Goal: Entertainment & Leisure: Consume media (video, audio)

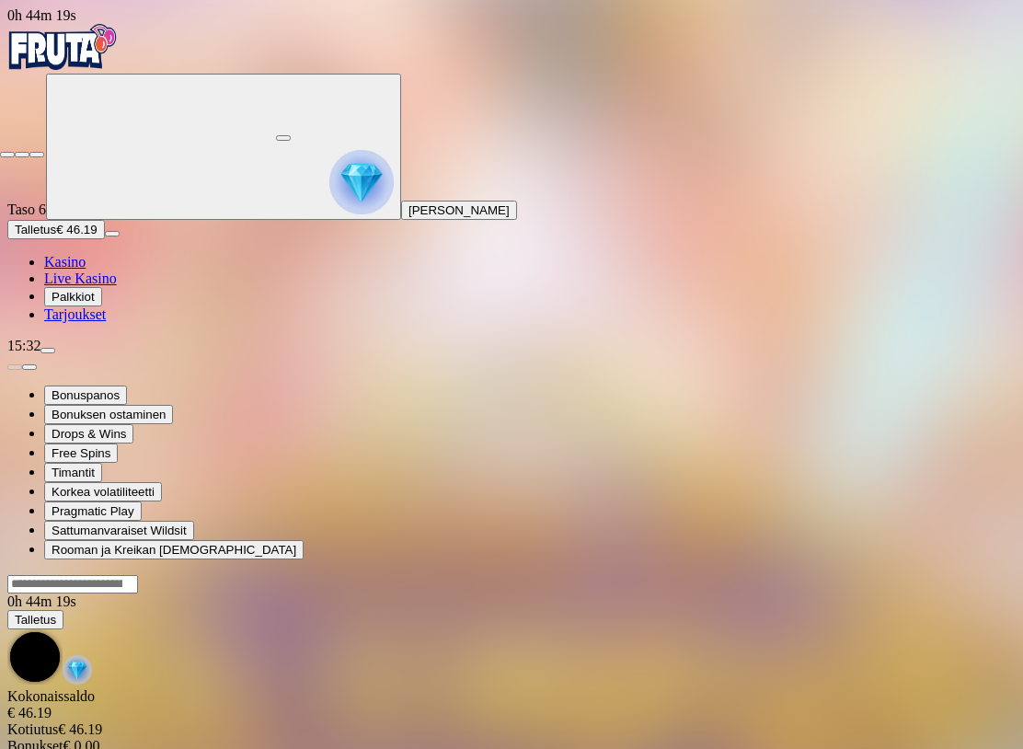
click at [7, 155] on span "close icon" at bounding box center [7, 155] width 0 height 0
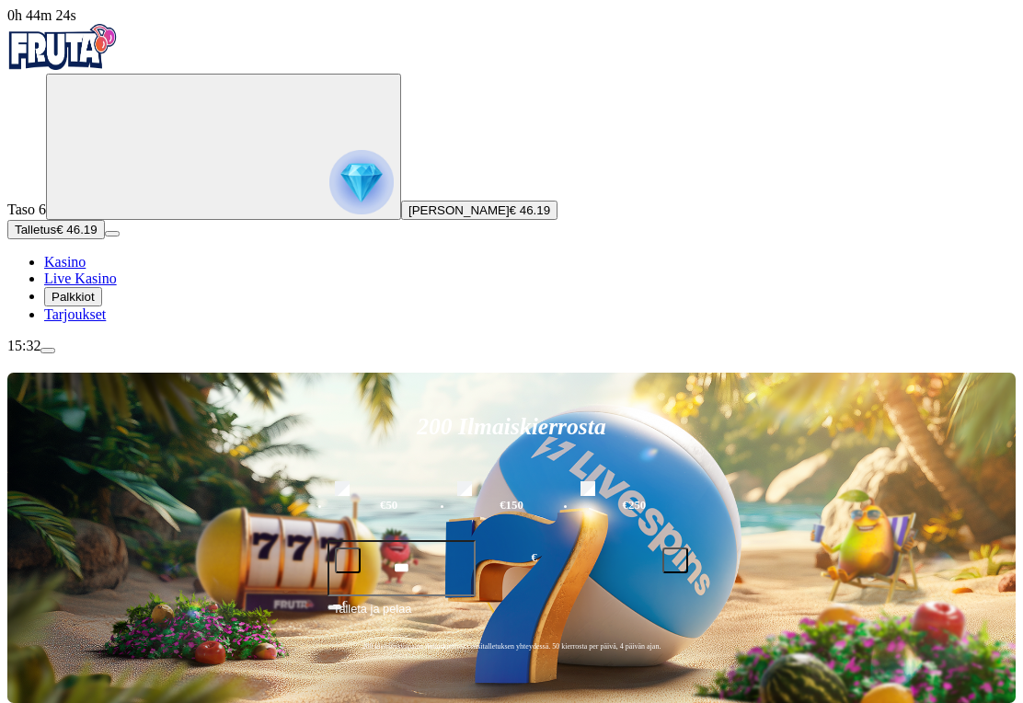
click at [136, 354] on div "15:32" at bounding box center [511, 346] width 1008 height 17
click at [48, 350] on span "menu icon" at bounding box center [48, 350] width 0 height 0
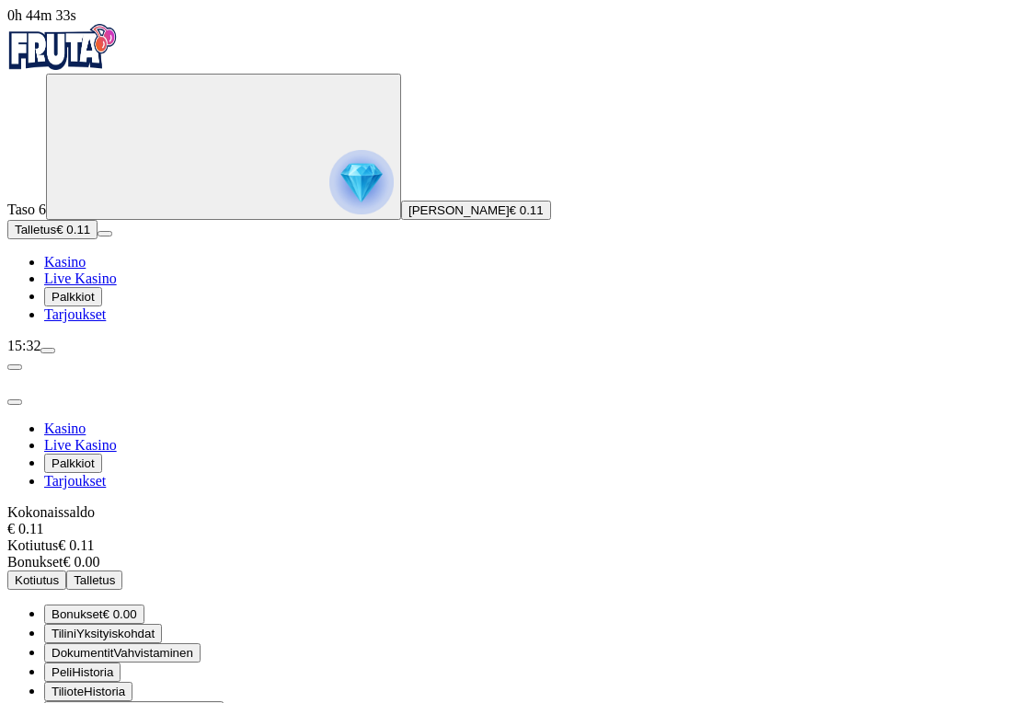
click at [434, 604] on ul "Bonukset € 0.00 Tilini Yksityiskohdat Dokumentit Vahvistaminen Peli Historia Ti…" at bounding box center [511, 691] width 1008 height 174
